Goal: Task Accomplishment & Management: Manage account settings

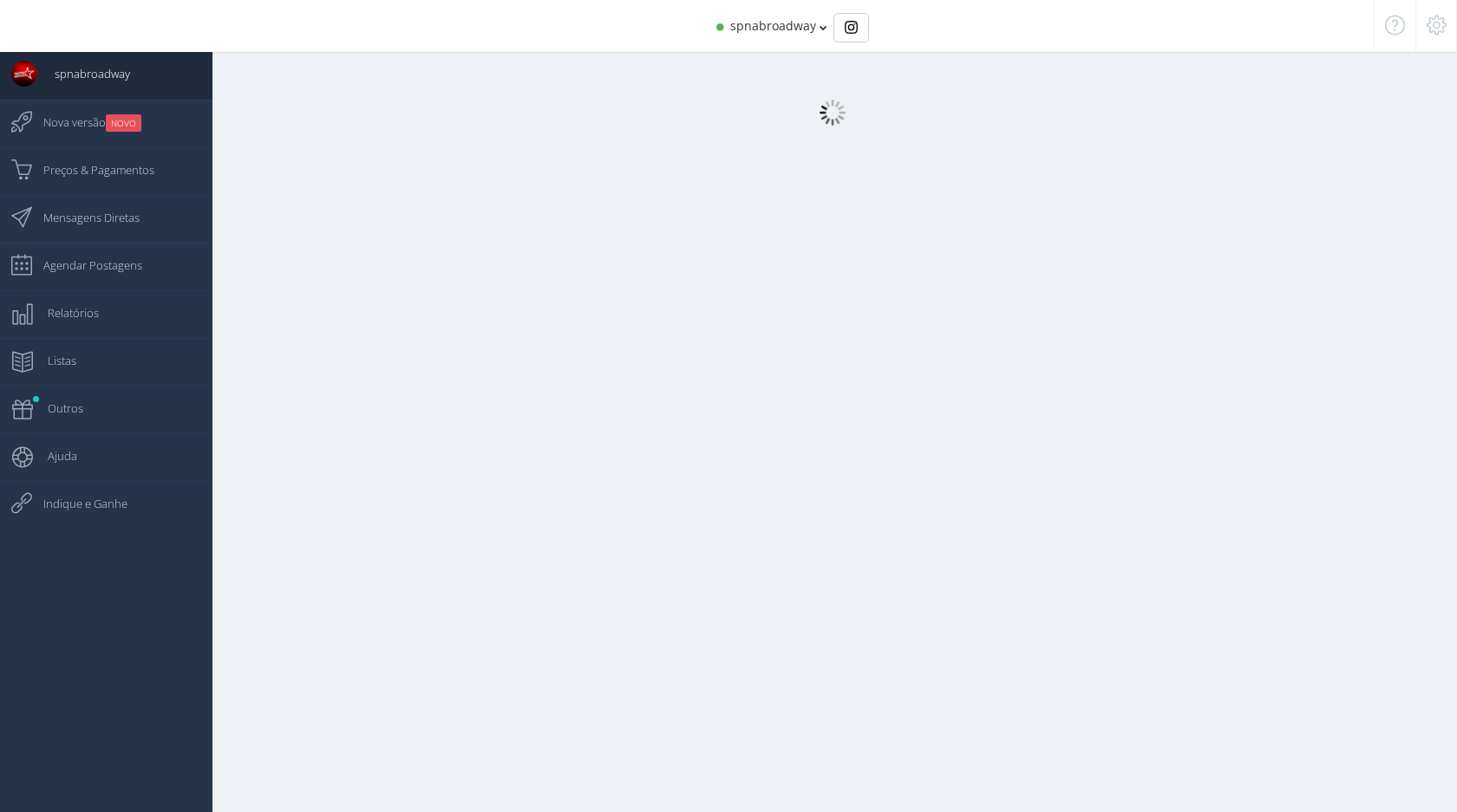
click at [753, 31] on span "spnabroadway" at bounding box center [773, 26] width 86 height 17
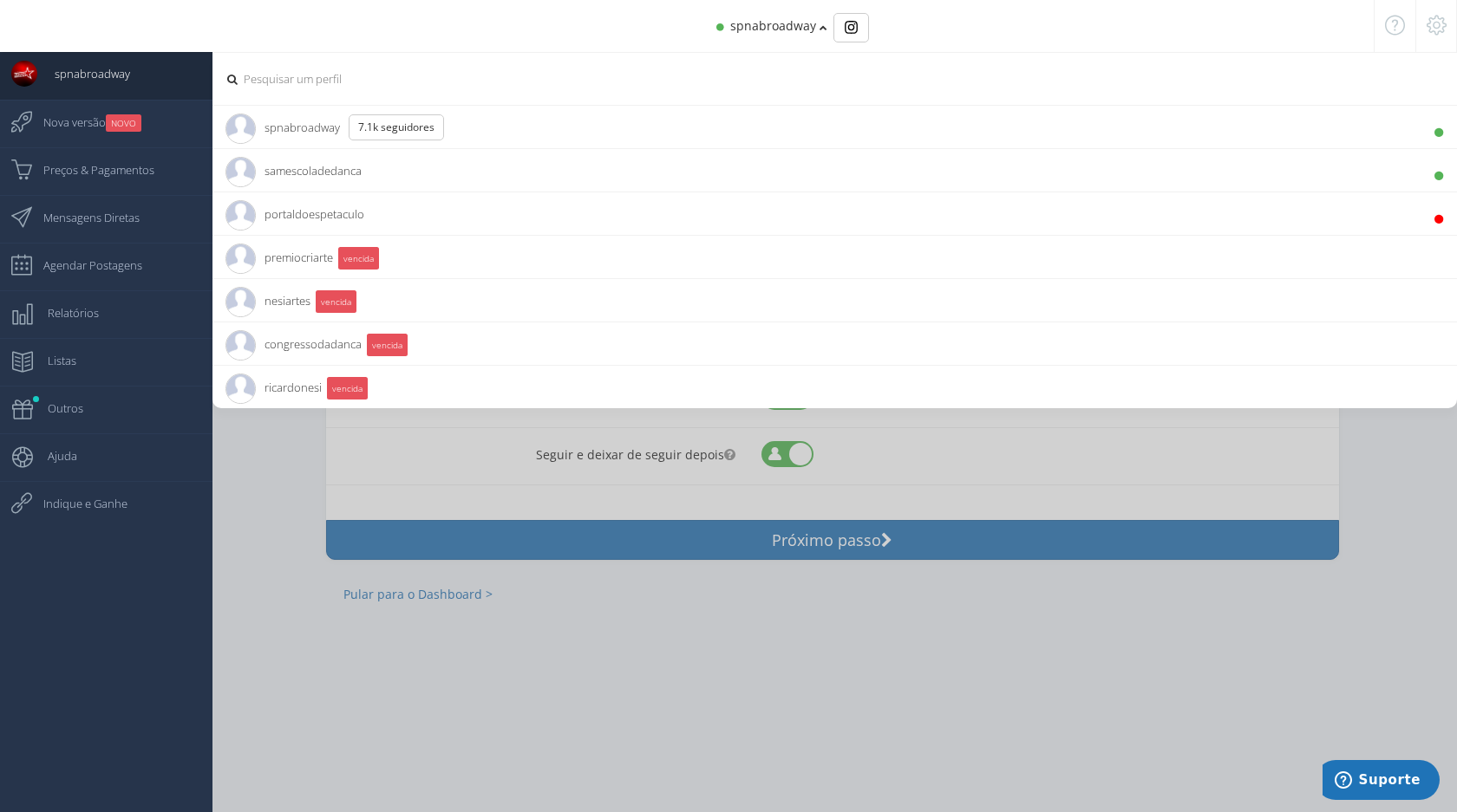
click at [494, 173] on li "samescoladedanca 13.9K Seguidores" at bounding box center [835, 170] width 1244 height 43
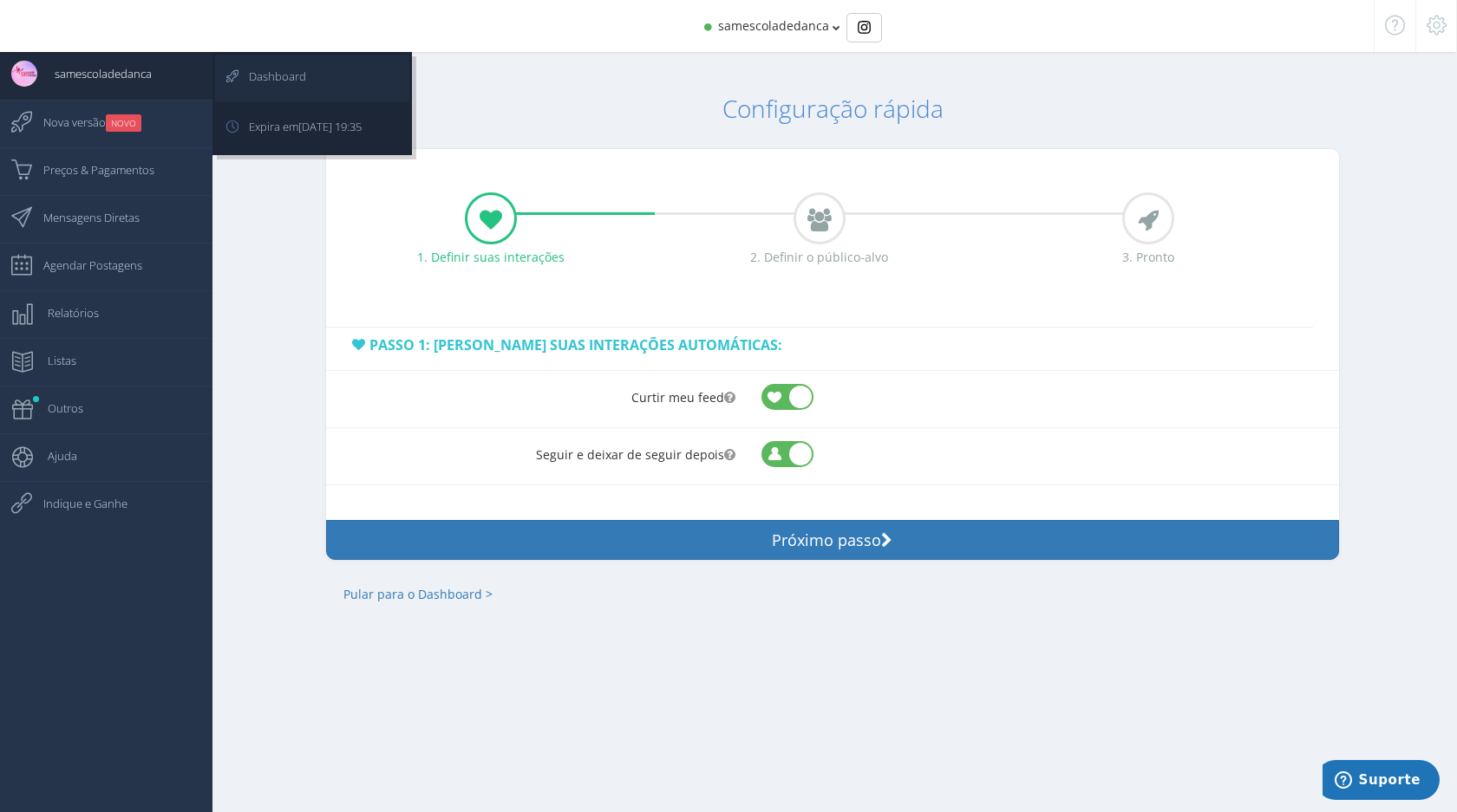
click at [275, 82] on span "Dashboard" at bounding box center [269, 76] width 75 height 43
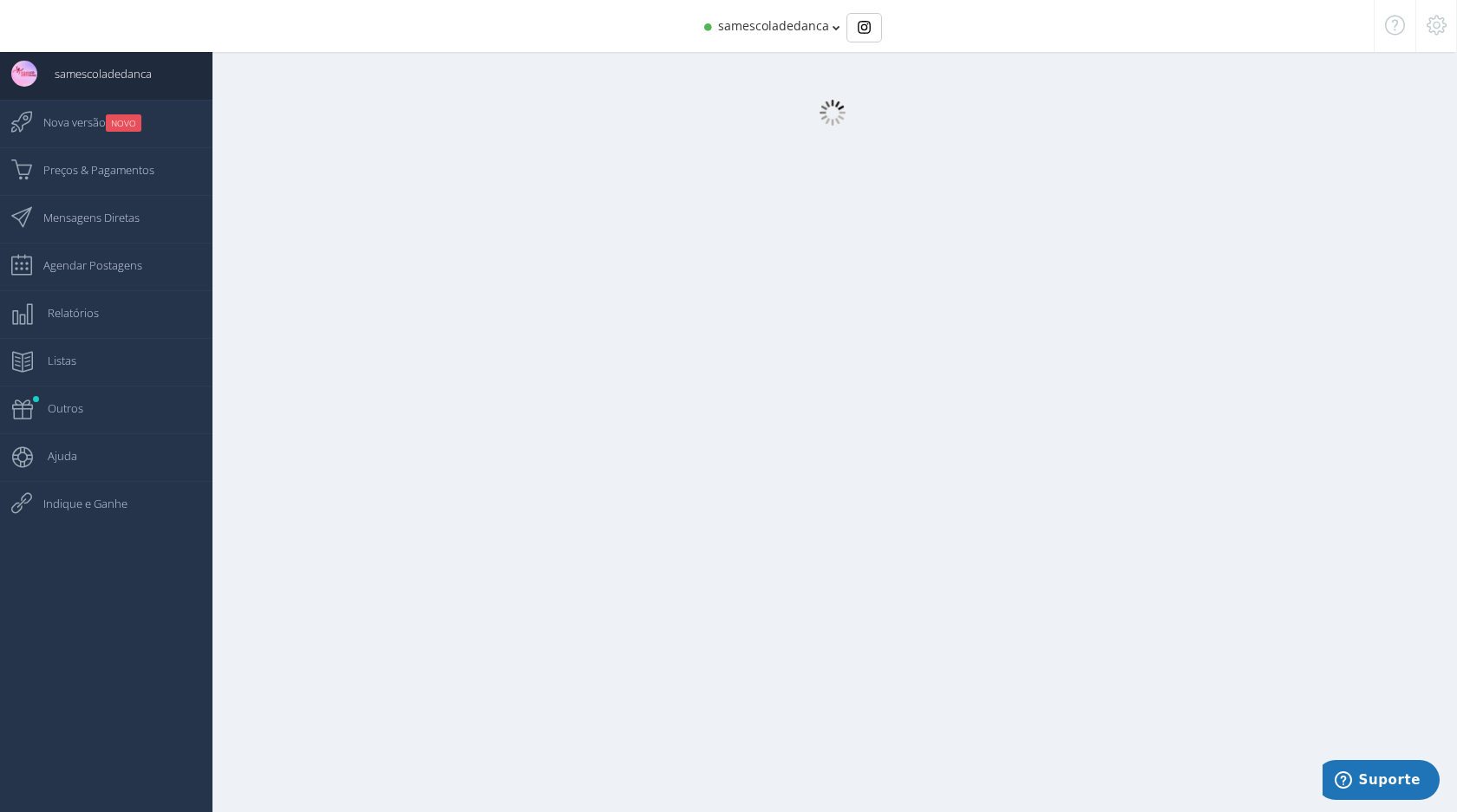
select select "[DEMOGRAPHIC_DATA]"
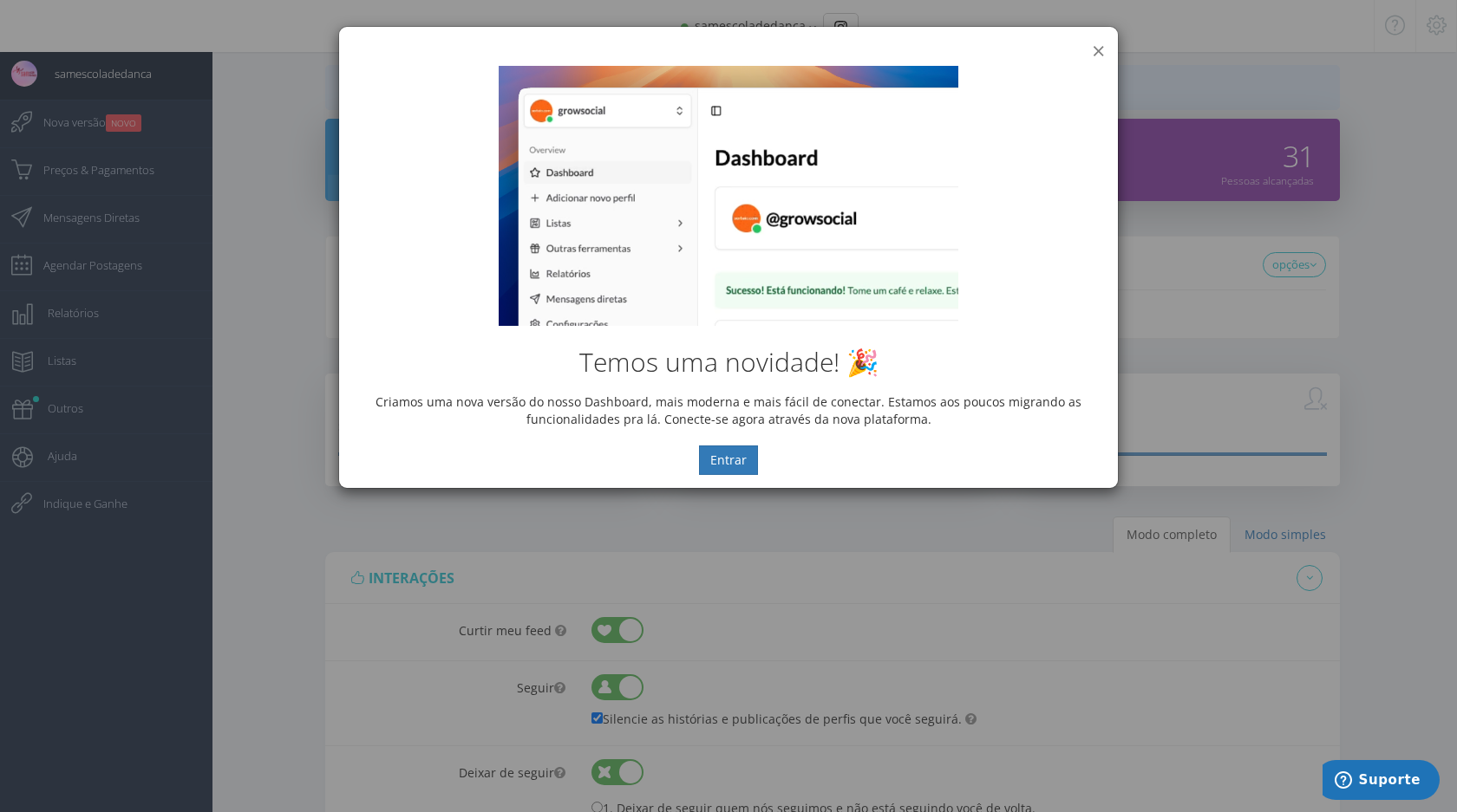
click at [1101, 49] on button "×" at bounding box center [1098, 51] width 13 height 23
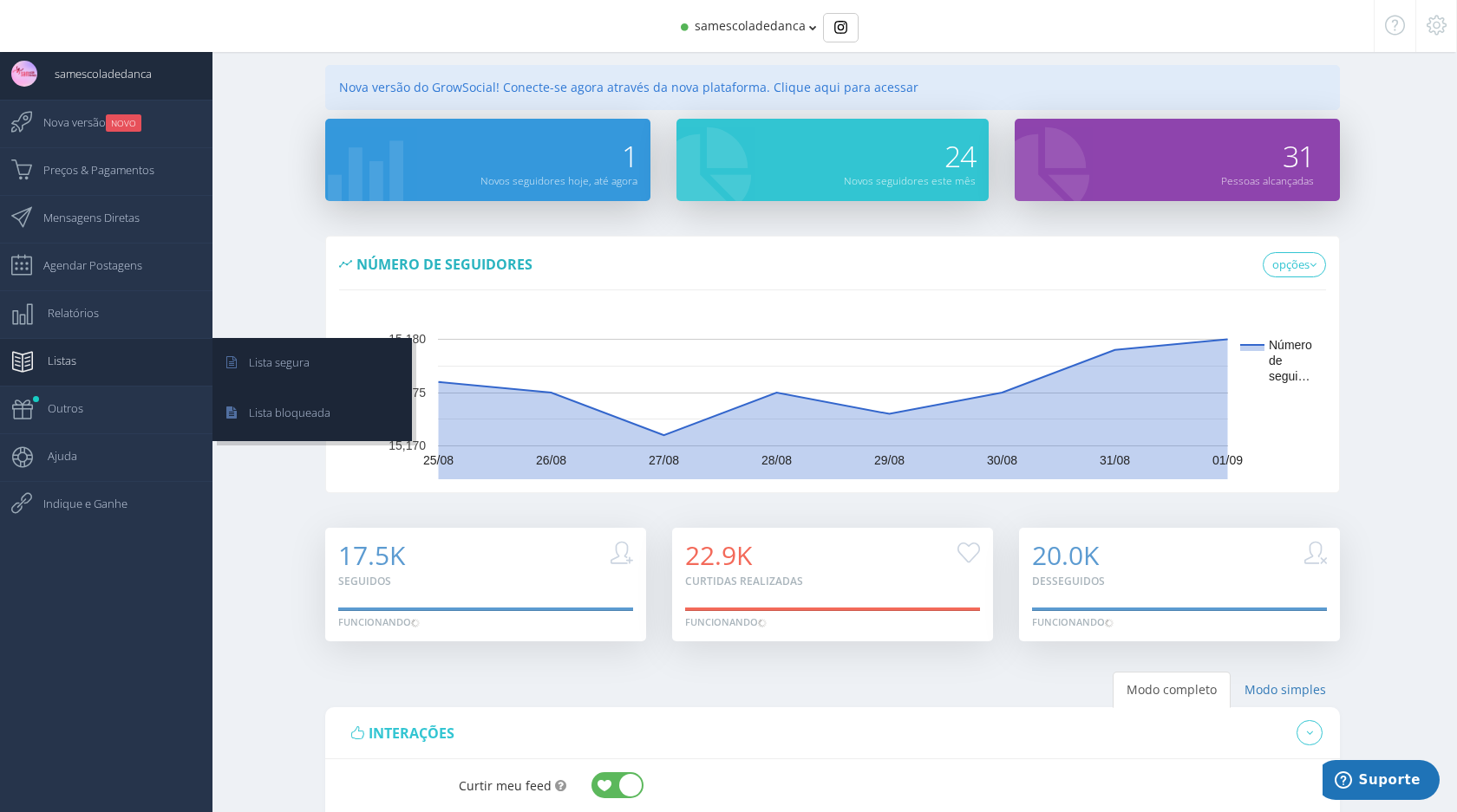
click at [92, 366] on link "Listas" at bounding box center [106, 362] width 213 height 48
click at [286, 373] on span "Lista segura" at bounding box center [270, 362] width 78 height 43
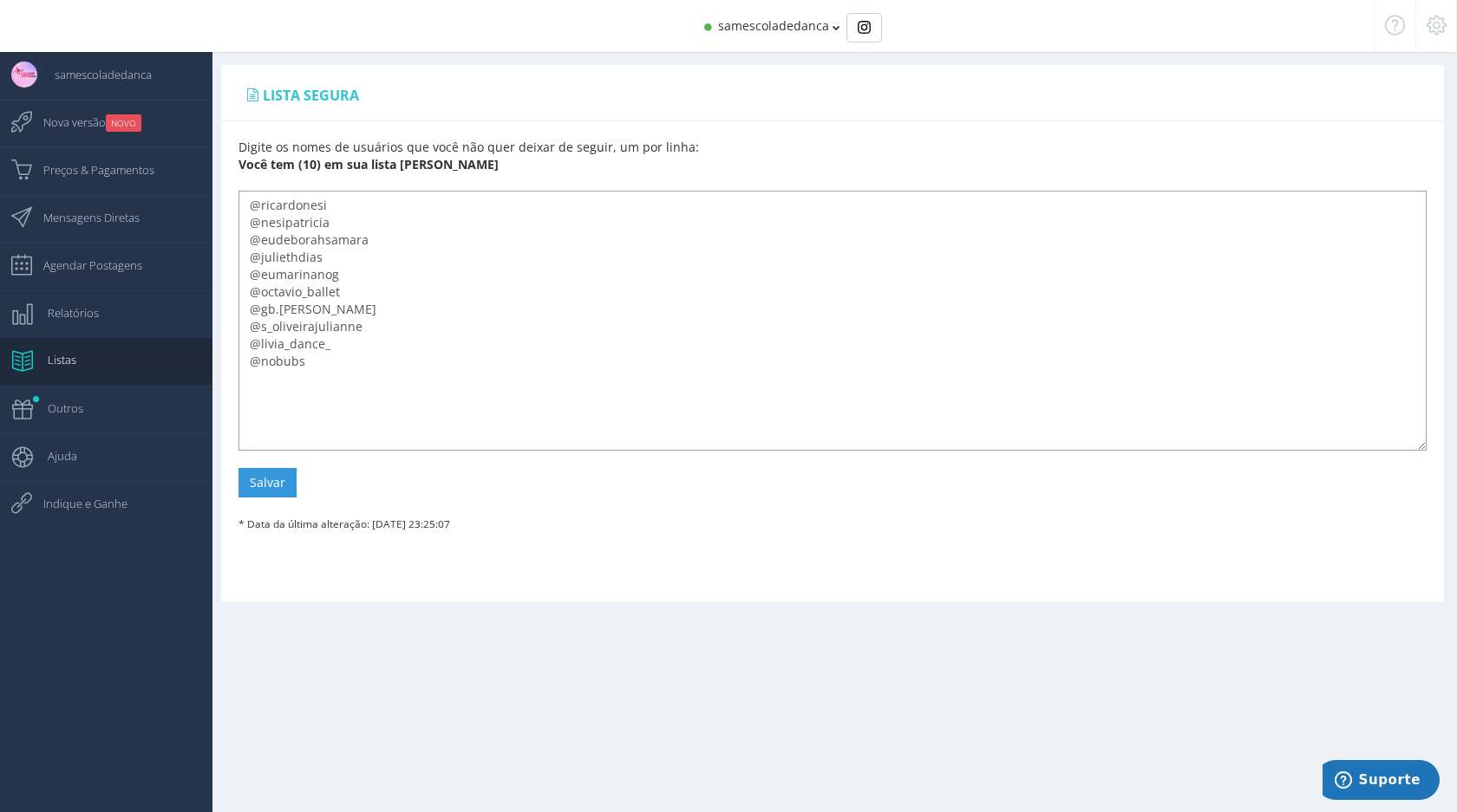
drag, startPoint x: 331, startPoint y: 364, endPoint x: 260, endPoint y: 367, distance: 71.1
click at [260, 367] on textarea "@ricardonesi @nesipatricia @eudeborahsamara @juliethdias @eumarinanog @octavio_…" at bounding box center [833, 321] width 1188 height 260
paste textarea "[DOMAIN_NAME]"
drag, startPoint x: 335, startPoint y: 347, endPoint x: 260, endPoint y: 347, distance: 75.0
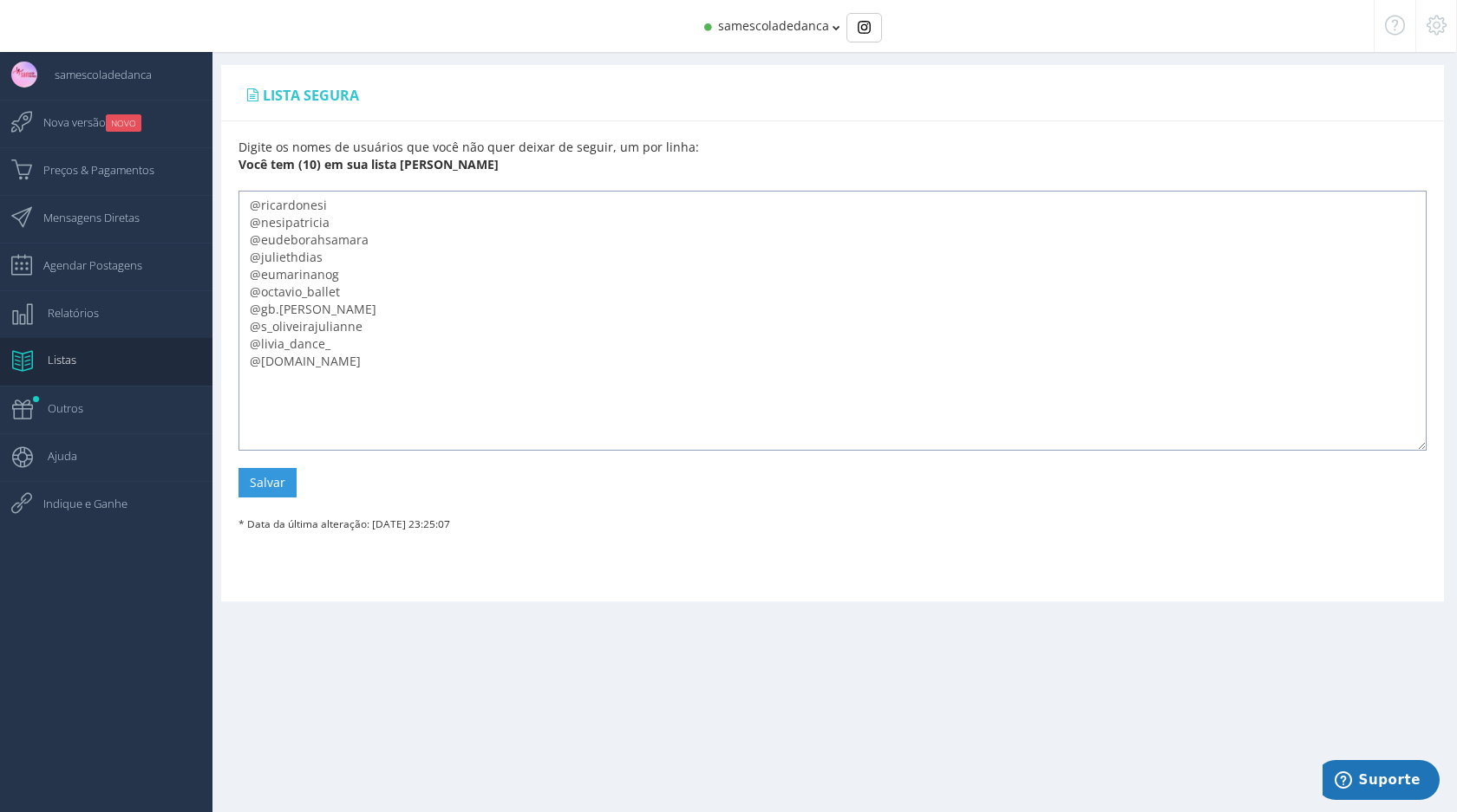
click at [260, 347] on textarea "@ricardonesi @nesipatricia @eudeborahsamara @juliethdias @eumarinanog @octavio_…" at bounding box center [833, 321] width 1188 height 260
drag, startPoint x: 324, startPoint y: 258, endPoint x: 218, endPoint y: 246, distance: 106.7
click at [218, 246] on div "Lista [PERSON_NAME] Digite os nomes de usuários que você não quer deixar de seg…" at bounding box center [832, 344] width 1249 height 558
type textarea "@ricardonesi @nesipatricia @eumarinanog @octavio_ballet @gb.[PERSON_NAME] @s_ol…"
click at [270, 488] on button "Salvar" at bounding box center [268, 482] width 58 height 29
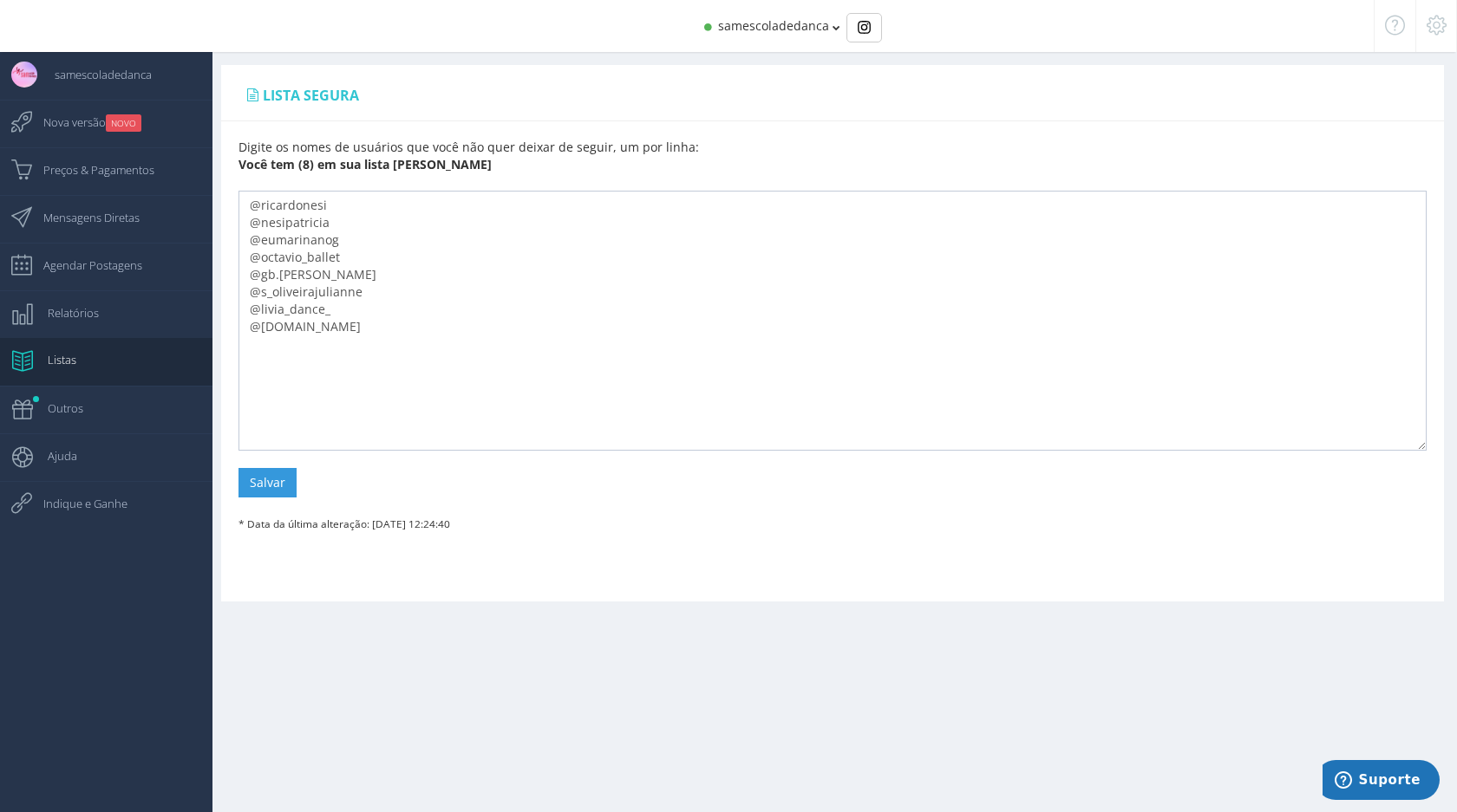
click at [237, 487] on div "Digite os nomes de usuários que você não quer deixar de seguir, um por linha: V…" at bounding box center [832, 340] width 1223 height 420
click at [252, 487] on button "Salvar" at bounding box center [268, 482] width 58 height 29
drag, startPoint x: 401, startPoint y: 341, endPoint x: 247, endPoint y: 199, distance: 209.5
click at [247, 199] on textarea "@ricardonesi @nesipatricia @eumarinanog @octavio_ballet @gb.[PERSON_NAME] @s_ol…" at bounding box center [833, 321] width 1188 height 260
click at [478, 305] on textarea "@ricardonesi @nesipatricia @eumarinanog @octavio_ballet @gb.[PERSON_NAME] @s_ol…" at bounding box center [833, 321] width 1188 height 260
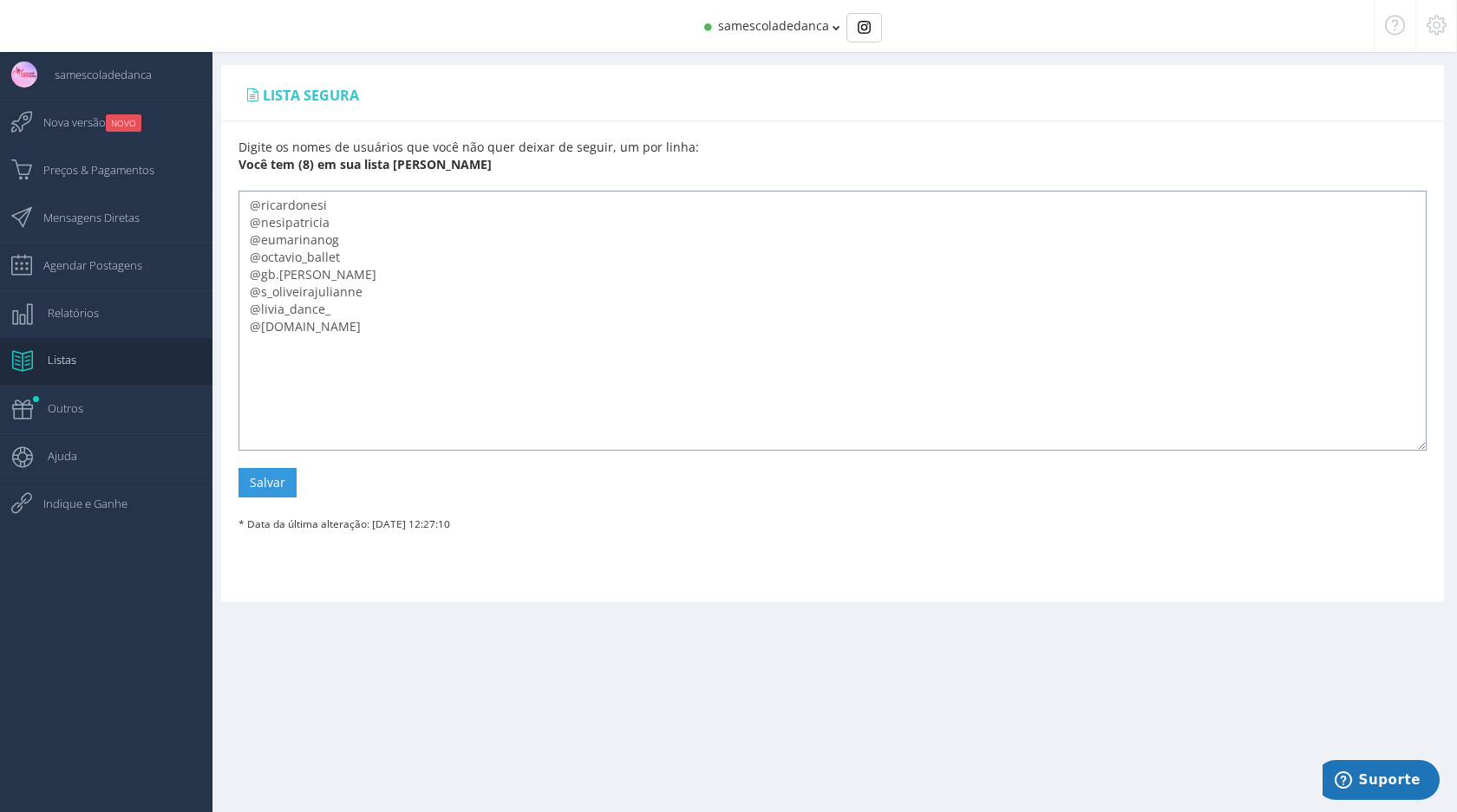
drag, startPoint x: 381, startPoint y: 339, endPoint x: 256, endPoint y: 203, distance: 184.7
click at [256, 203] on textarea "@ricardonesi @nesipatricia @eumarinanog @octavio_ballet @gb.[PERSON_NAME] @s_ol…" at bounding box center [833, 321] width 1188 height 260
click at [270, 488] on button "Salvar" at bounding box center [268, 482] width 58 height 29
